Goal: Check status: Check status

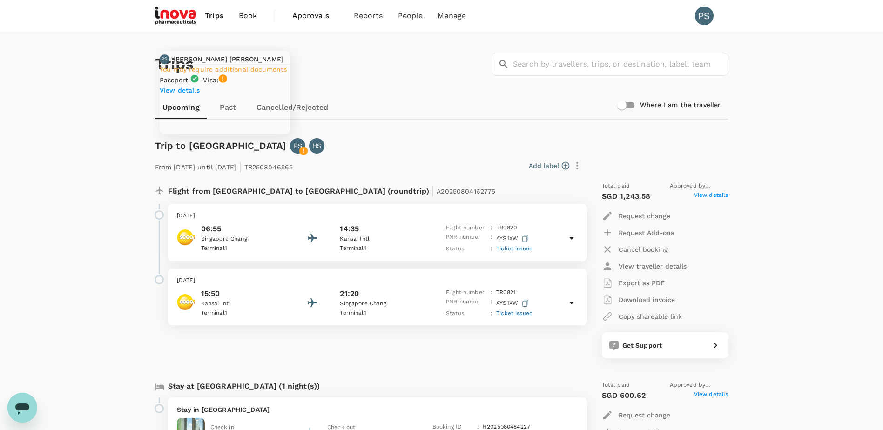
click at [294, 149] on p "PS" at bounding box center [298, 145] width 8 height 9
click at [435, 122] on div "Trips ​ ​ Upcoming Past Cancelled/Rejected Where I am the traveller" at bounding box center [441, 81] width 883 height 99
click at [326, 105] on link "Cancelled/Rejected" at bounding box center [292, 107] width 87 height 22
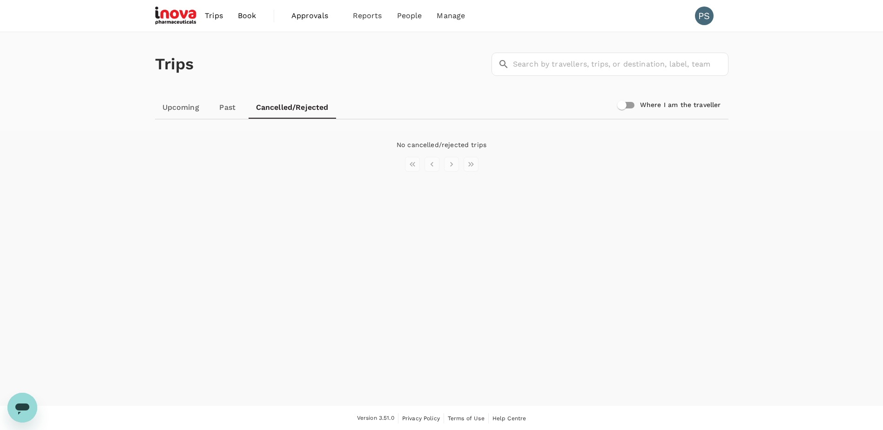
click at [225, 108] on link "Past" at bounding box center [228, 107] width 42 height 22
click at [187, 111] on link "Upcoming" at bounding box center [181, 107] width 52 height 22
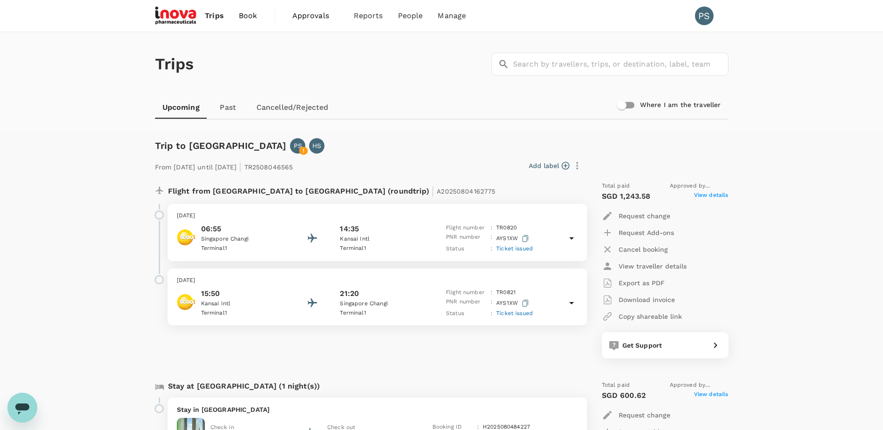
click at [377, 355] on div "Flight from [GEOGRAPHIC_DATA] to [GEOGRAPHIC_DATA] (roundtrip) | A2025080416277…" at bounding box center [366, 270] width 436 height 192
